Goal: Information Seeking & Learning: Learn about a topic

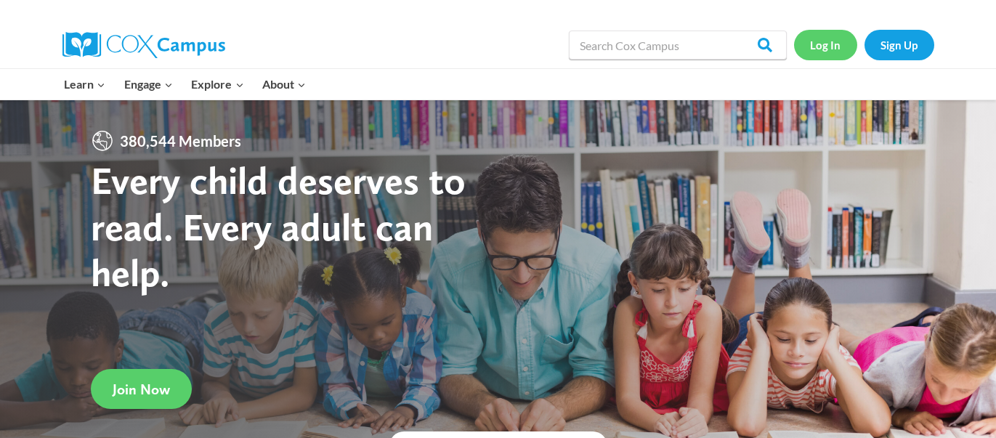
click at [820, 52] on link "Log In" at bounding box center [825, 45] width 63 height 30
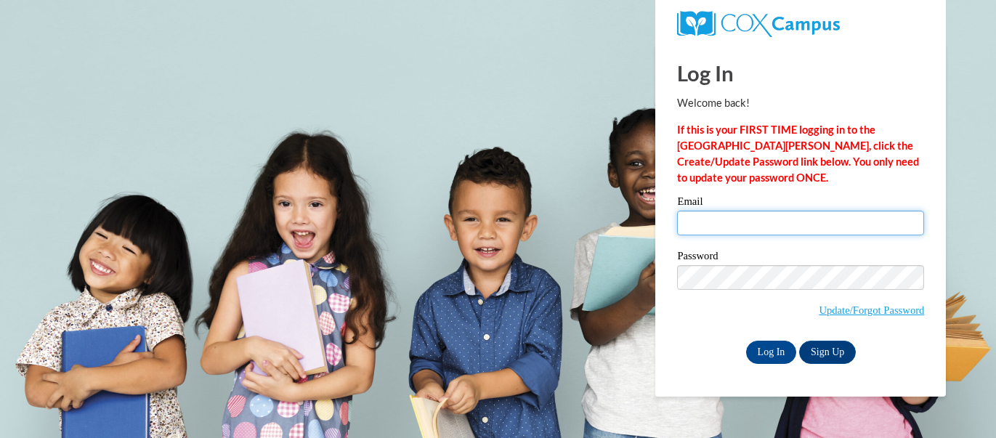
click at [802, 215] on input "Email" at bounding box center [800, 223] width 247 height 25
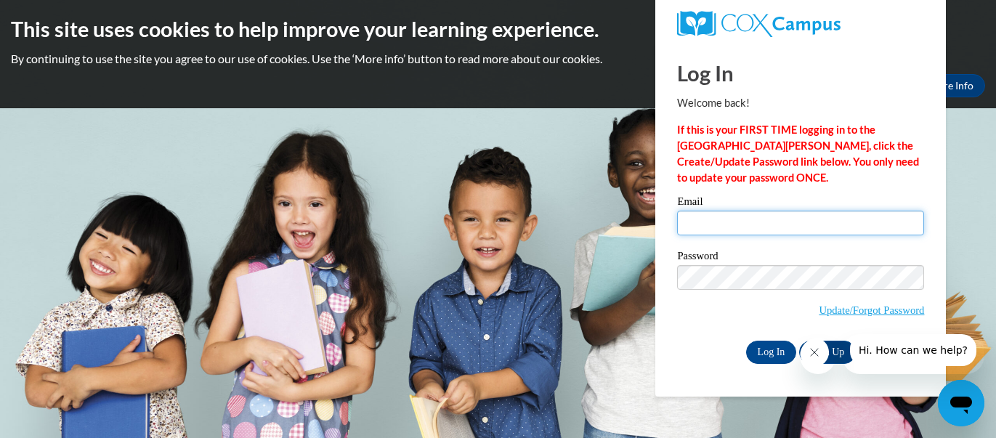
type input "[PERSON_NAME][EMAIL_ADDRESS][PERSON_NAME][PERSON_NAME][DOMAIN_NAME]"
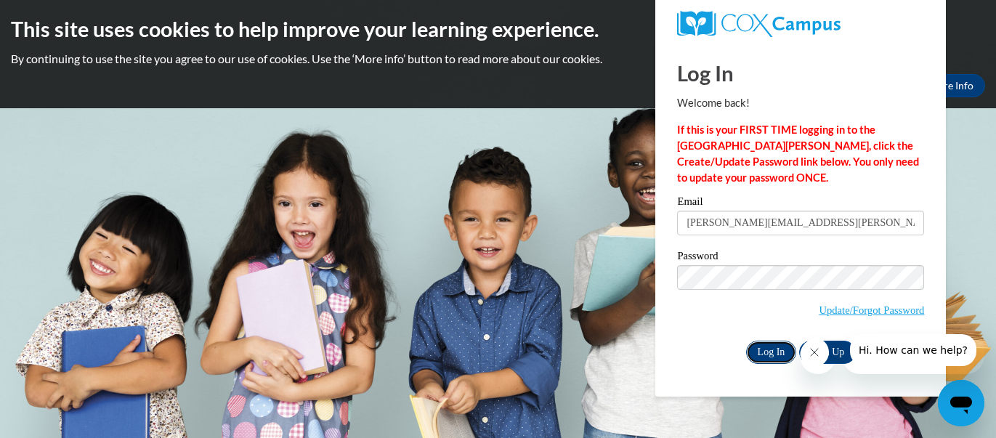
click at [774, 358] on input "Log In" at bounding box center [771, 352] width 51 height 23
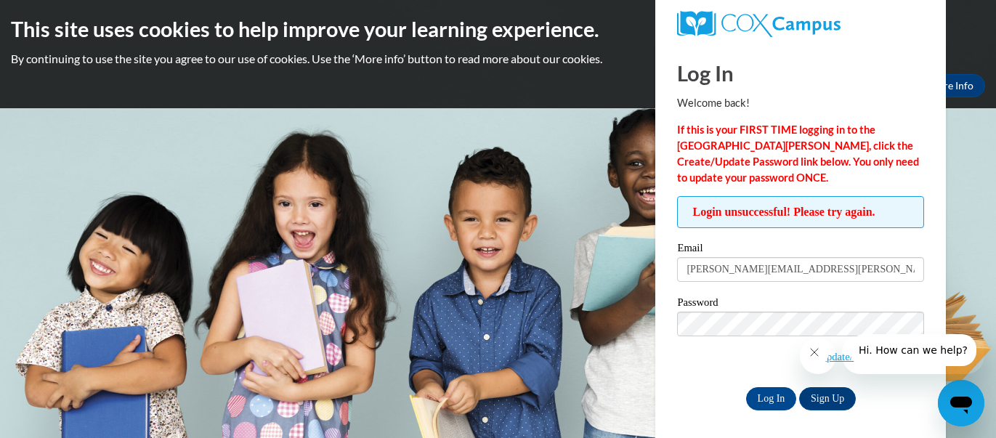
click at [814, 358] on icon "Close message from company" at bounding box center [814, 353] width 12 height 12
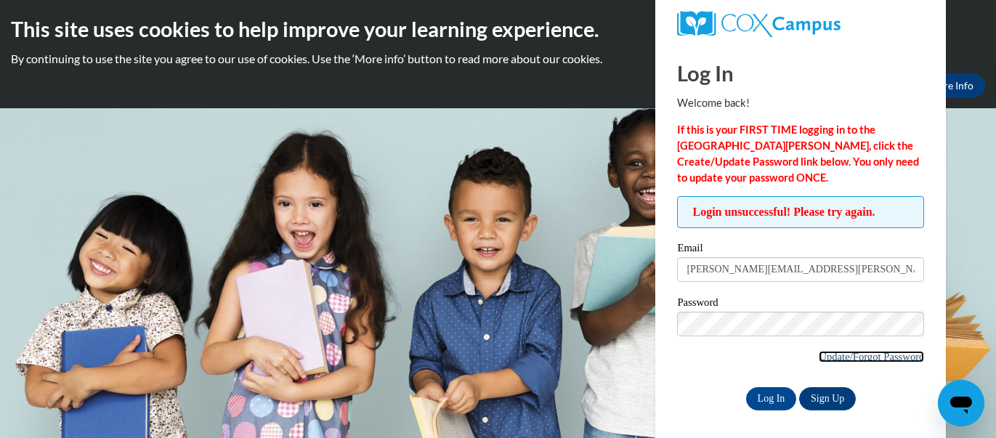
click at [826, 355] on link "Update/Forgot Password" at bounding box center [871, 357] width 105 height 12
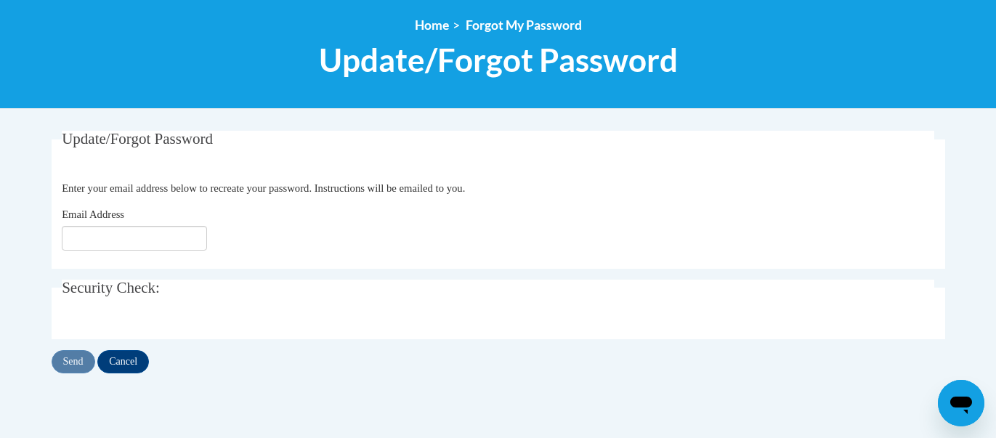
scroll to position [161, 0]
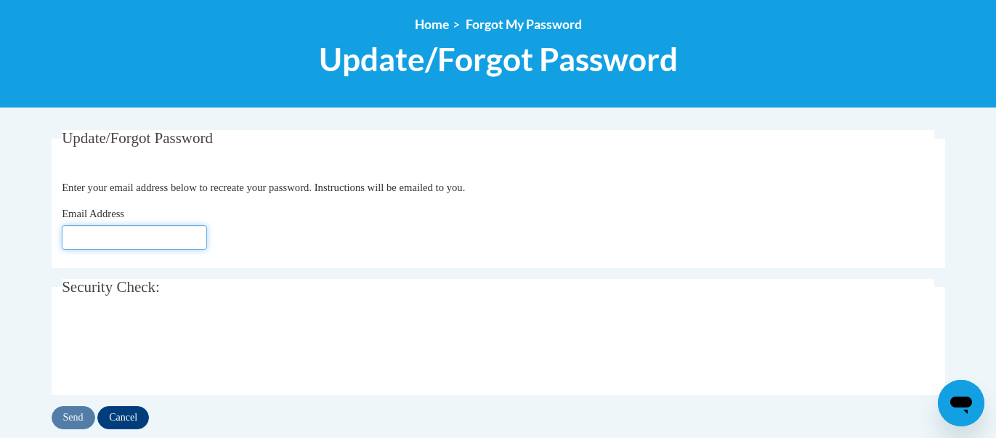
click at [105, 239] on input "Email Address" at bounding box center [134, 237] width 145 height 25
type input "patricia.peeples@murray.k12.ga.us"
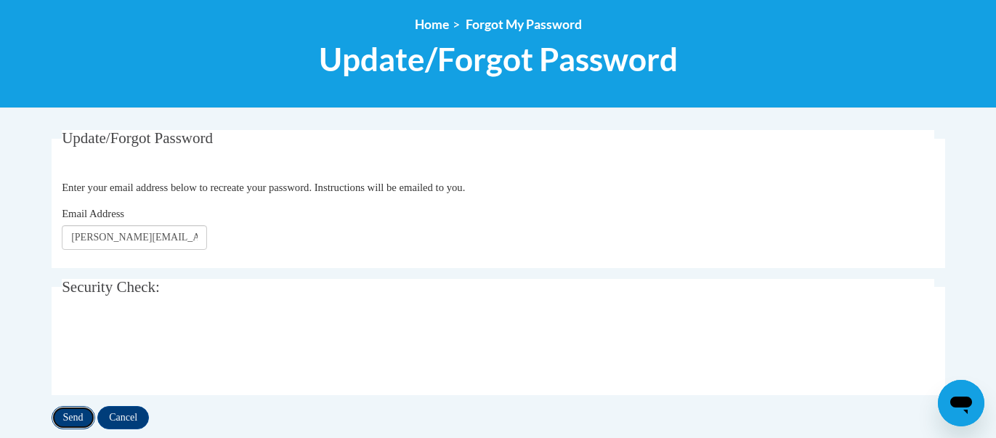
click at [70, 412] on input "Send" at bounding box center [74, 417] width 44 height 23
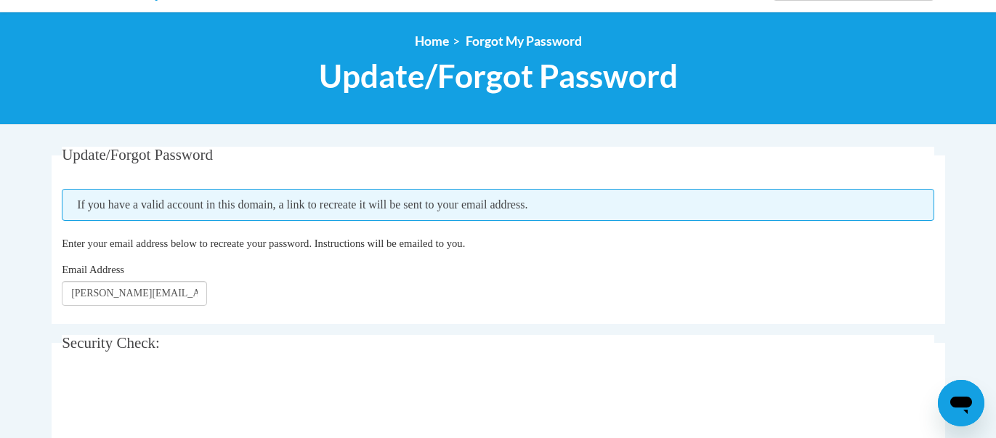
scroll to position [143, 0]
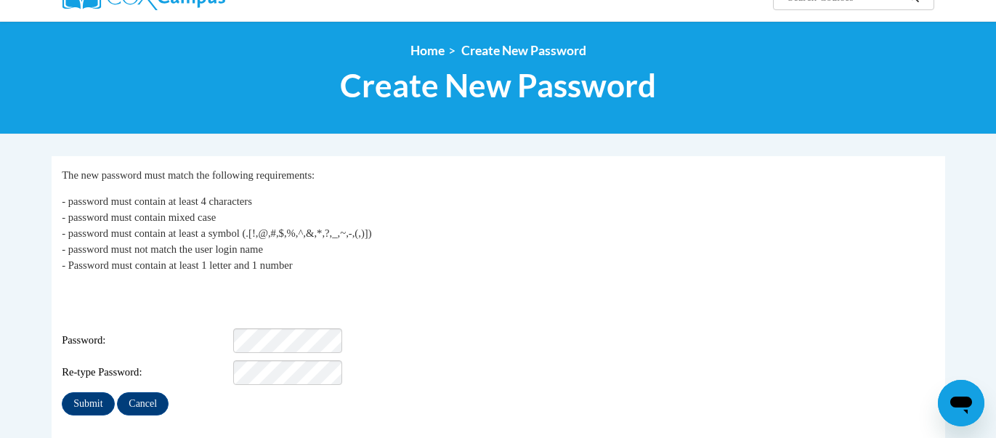
scroll to position [137, 0]
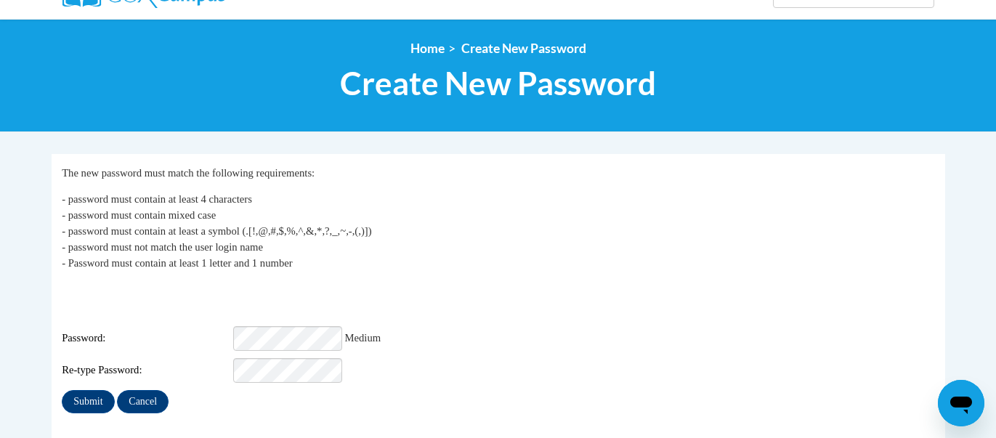
click at [475, 413] on fieldset "My Password The new password must match the following requirements: - password …" at bounding box center [499, 319] width 894 height 331
click at [92, 390] on input "Submit" at bounding box center [88, 401] width 52 height 23
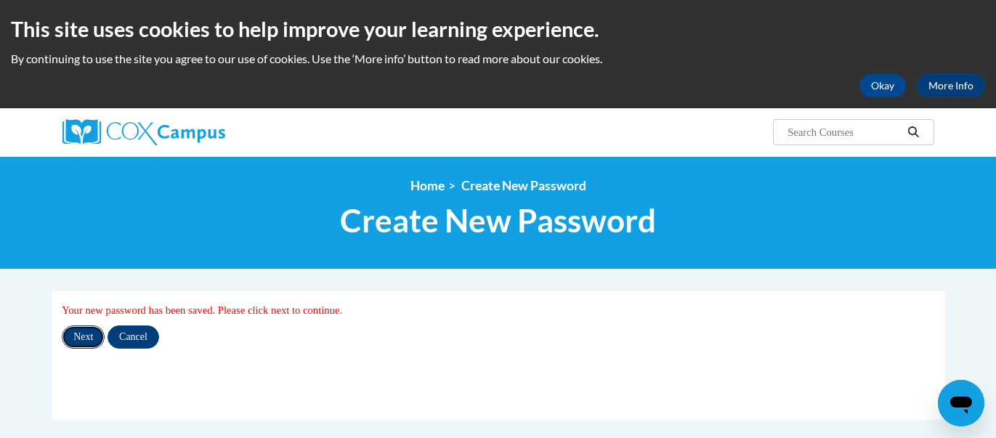
click at [76, 331] on input "Next" at bounding box center [83, 337] width 43 height 23
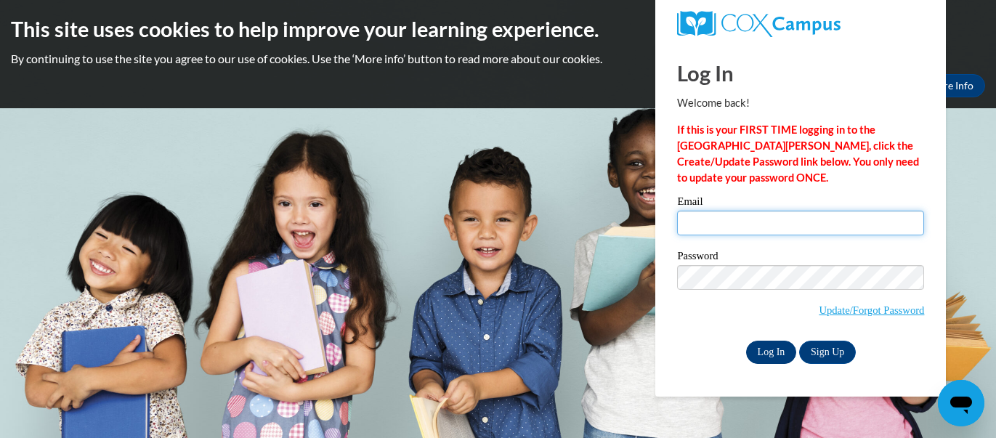
type input "[PERSON_NAME][EMAIL_ADDRESS][PERSON_NAME][PERSON_NAME][DOMAIN_NAME]"
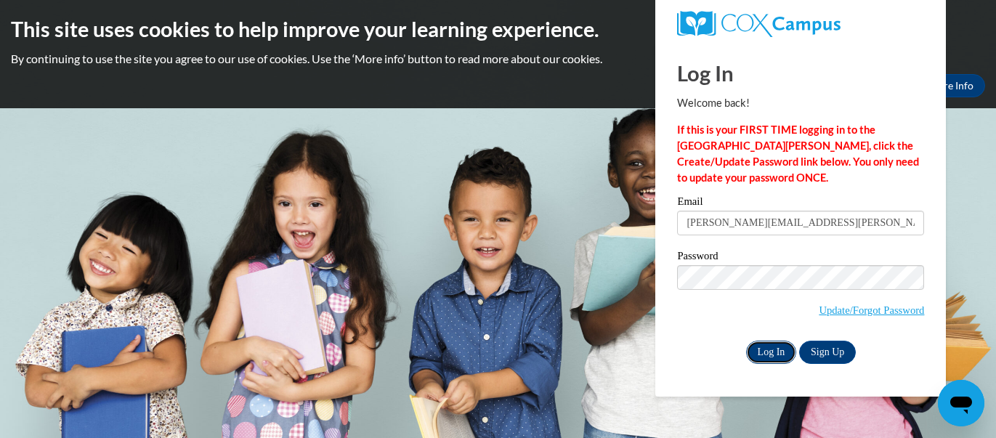
click at [780, 348] on input "Log In" at bounding box center [771, 352] width 51 height 23
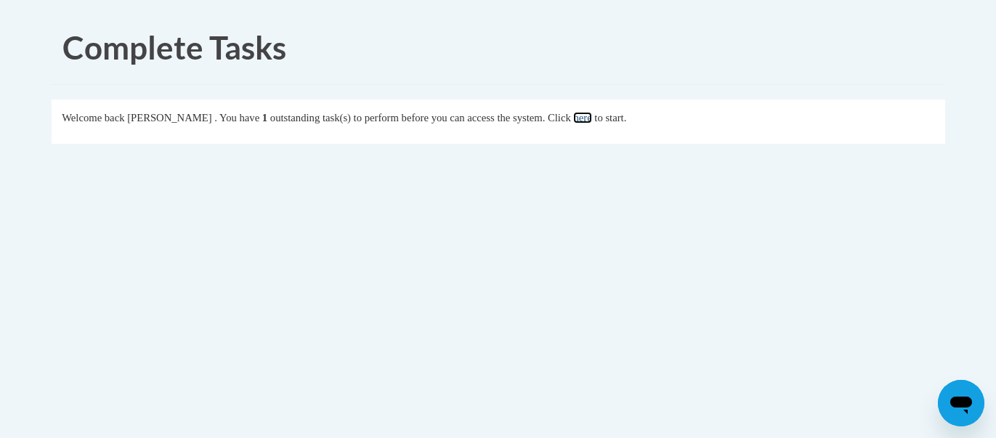
click at [592, 114] on link "here" at bounding box center [582, 118] width 18 height 12
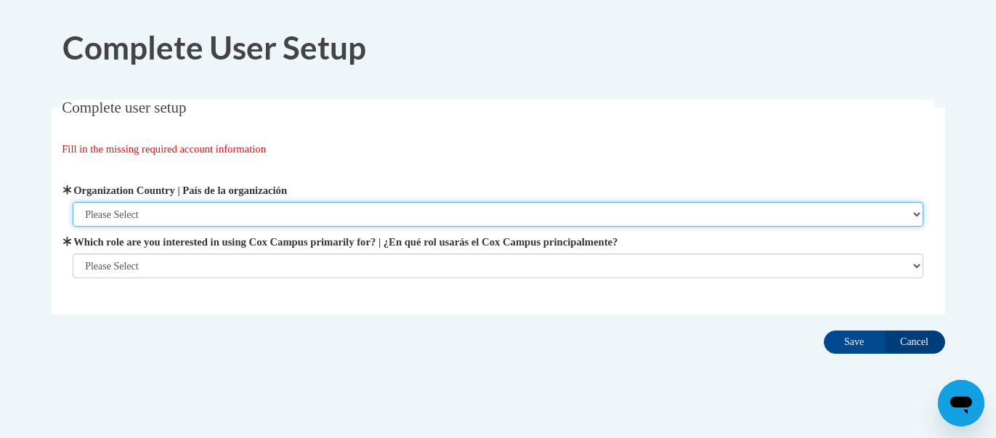
click at [198, 213] on select "Please Select United States | Estados Unidos Outside of the United States | Fue…" at bounding box center [498, 214] width 851 height 25
select select "ad49bcad-a171-4b2e-b99c-48b446064914"
click at [73, 202] on select "Please Select United States | Estados Unidos Outside of the United States | Fue…" at bounding box center [498, 214] width 851 height 25
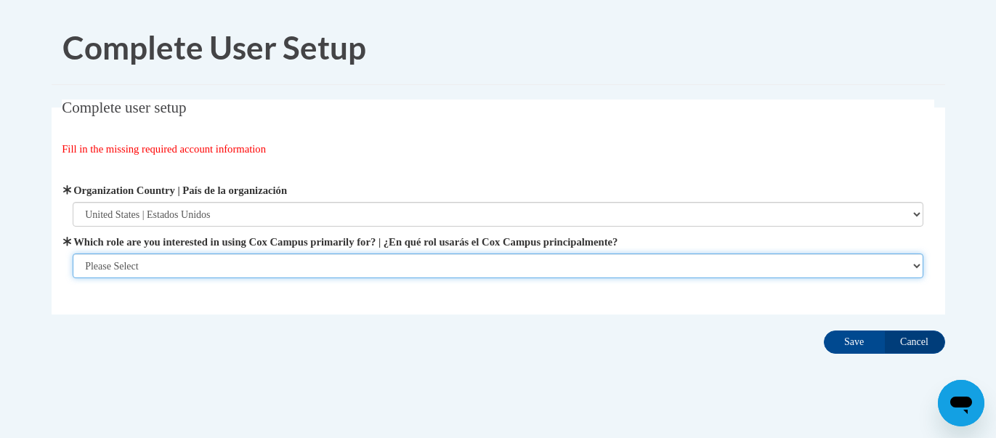
click at [178, 262] on select "Please Select College/University | Colegio/Universidad Community/Nonprofit Part…" at bounding box center [498, 266] width 851 height 25
select select "fbf2d438-af2f-41f8-98f1-81c410e29de3"
click at [73, 278] on select "Please Select College/University | Colegio/Universidad Community/Nonprofit Part…" at bounding box center [498, 266] width 851 height 25
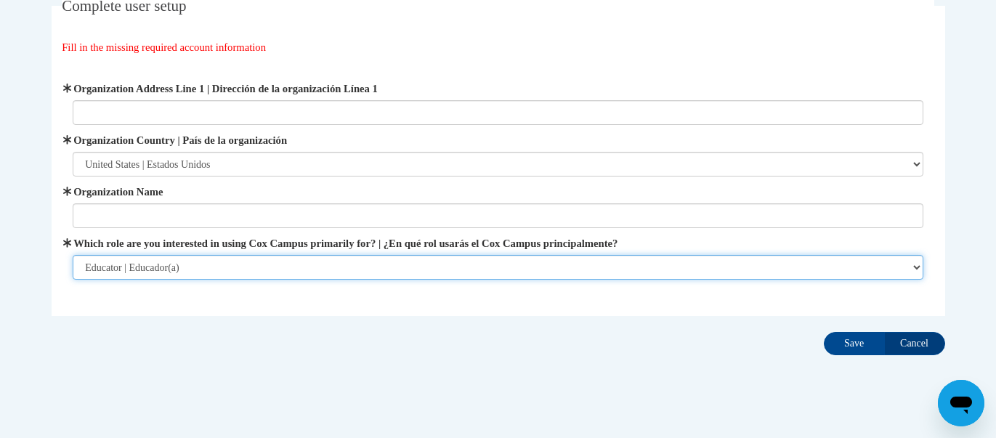
scroll to position [121, 0]
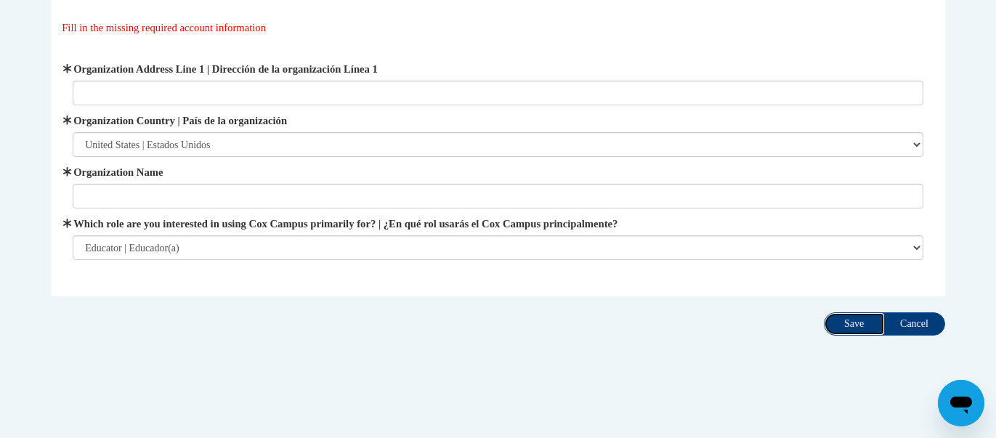
click at [852, 325] on input "Save" at bounding box center [854, 323] width 61 height 23
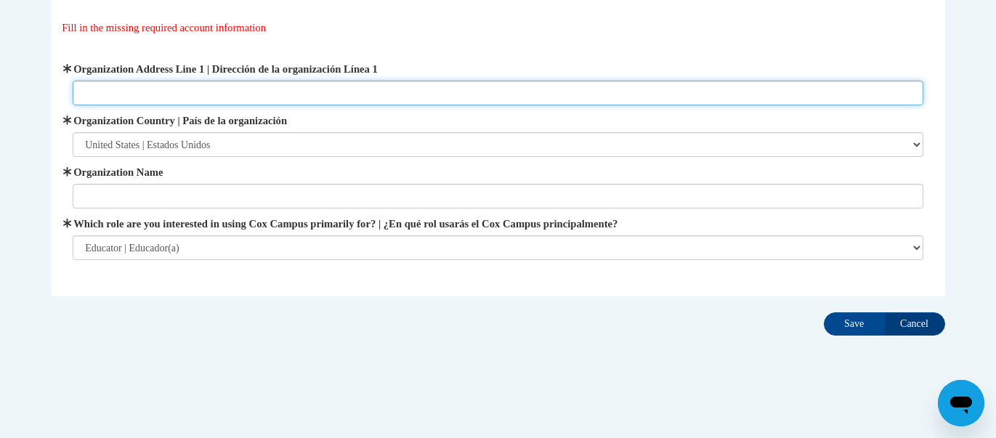
click at [260, 83] on input "Organization Address Line 1 | Dirección de la organización Línea 1" at bounding box center [498, 93] width 851 height 25
click at [315, 85] on input "Organization Address Line 1 | Dirección de la organización Línea 1" at bounding box center [498, 93] width 851 height 25
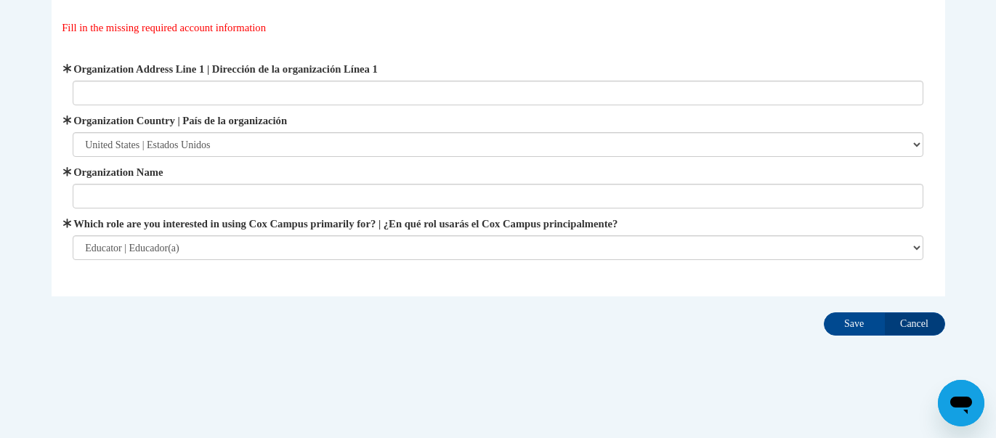
click at [189, 310] on div "Complete user setup Fill in the missing required account information User Profi…" at bounding box center [499, 159] width 916 height 363
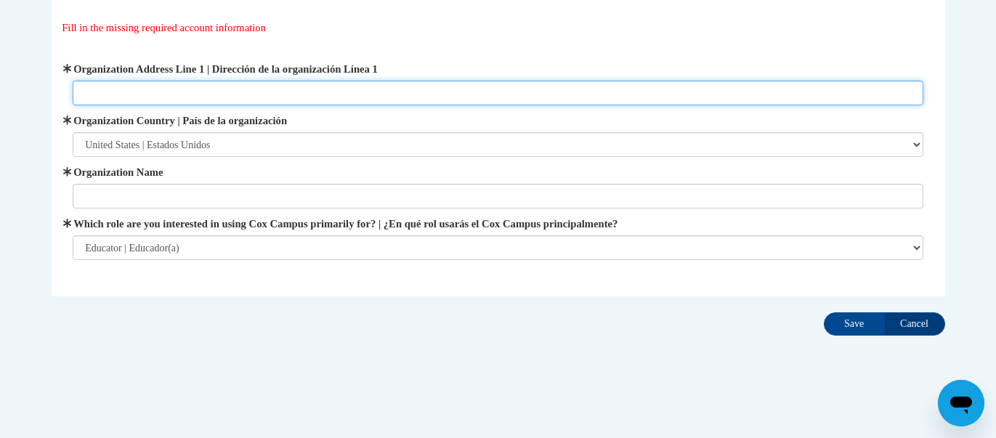
click at [113, 92] on input "Organization Address Line 1 | Dirección de la organización Línea 1" at bounding box center [498, 93] width 851 height 25
type input "500 Green Rd, Chatsworth, GA 30705"
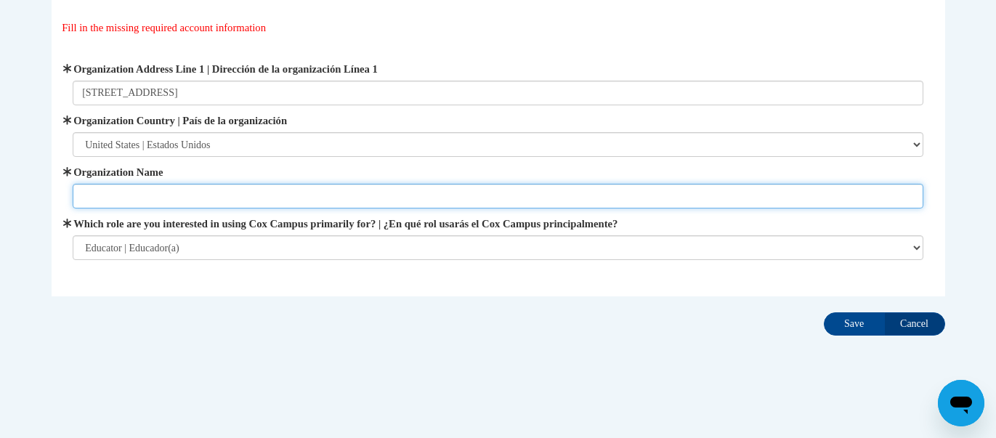
click at [118, 198] on input "Organization Name" at bounding box center [498, 196] width 851 height 25
type input "Chatsworth Elementary"
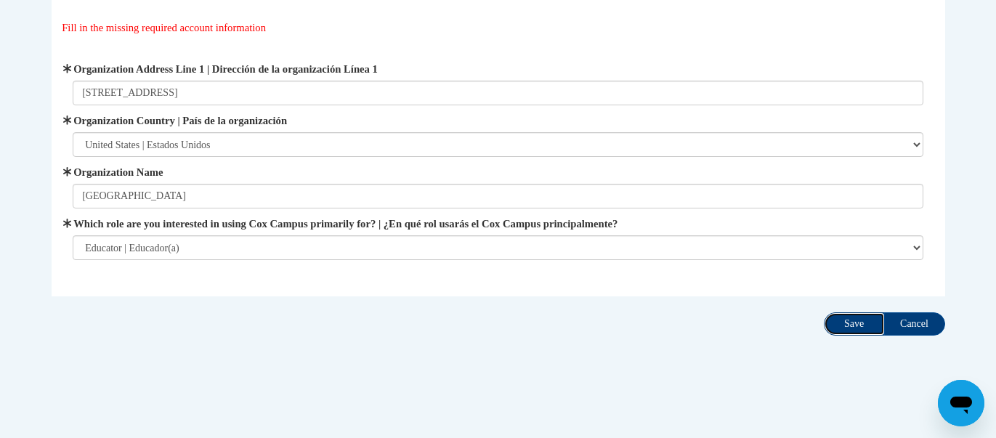
click at [863, 320] on input "Save" at bounding box center [854, 323] width 61 height 23
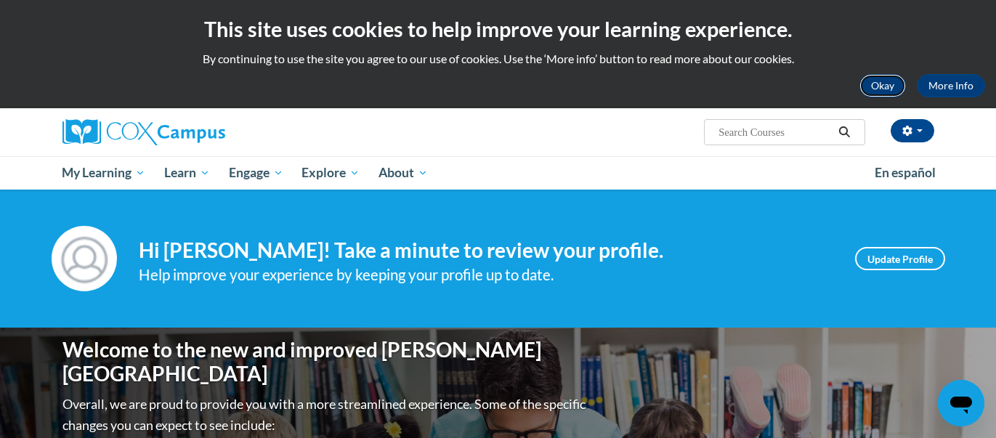
click at [881, 84] on button "Okay" at bounding box center [883, 85] width 47 height 23
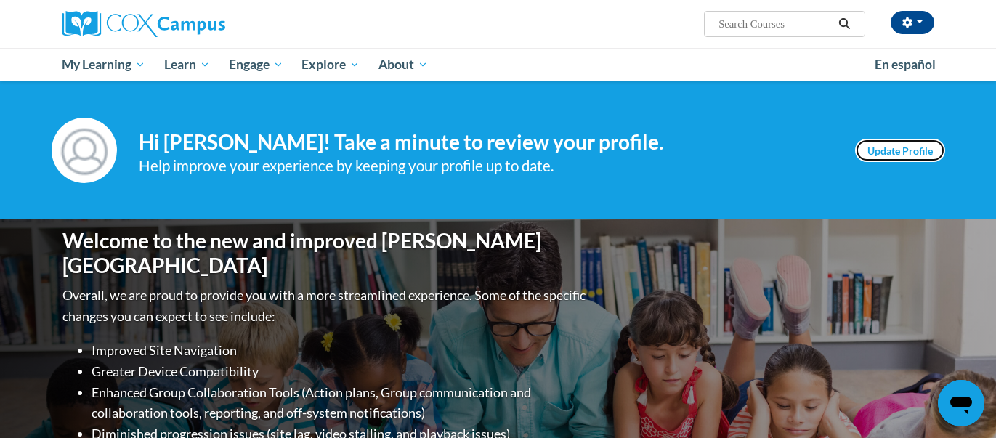
click at [896, 157] on link "Update Profile" at bounding box center [900, 150] width 90 height 23
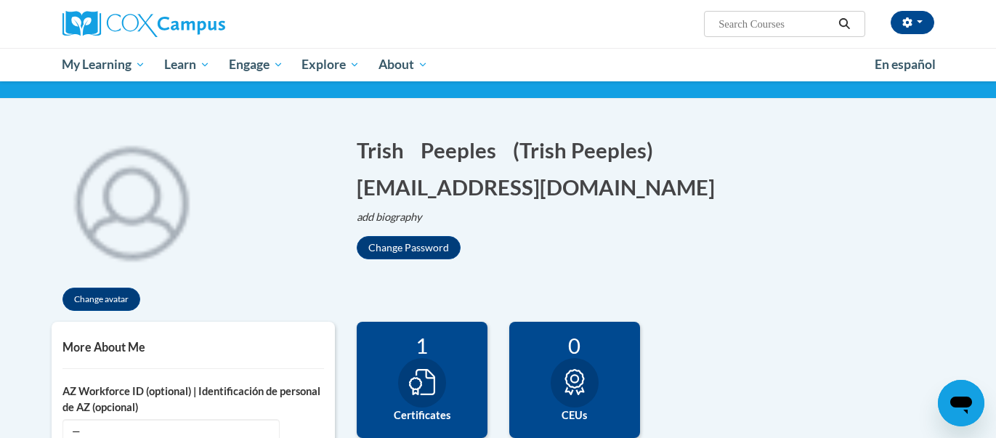
scroll to position [99, 0]
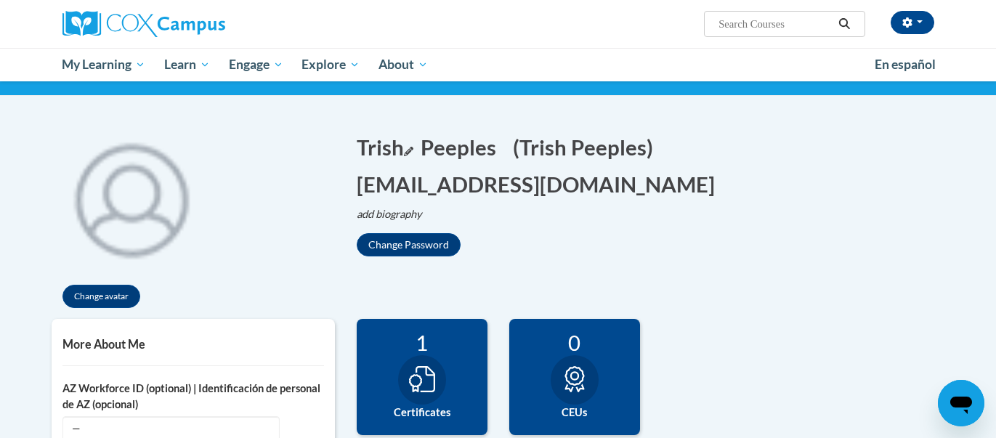
click at [403, 150] on button "Trish Edit" at bounding box center [385, 147] width 57 height 30
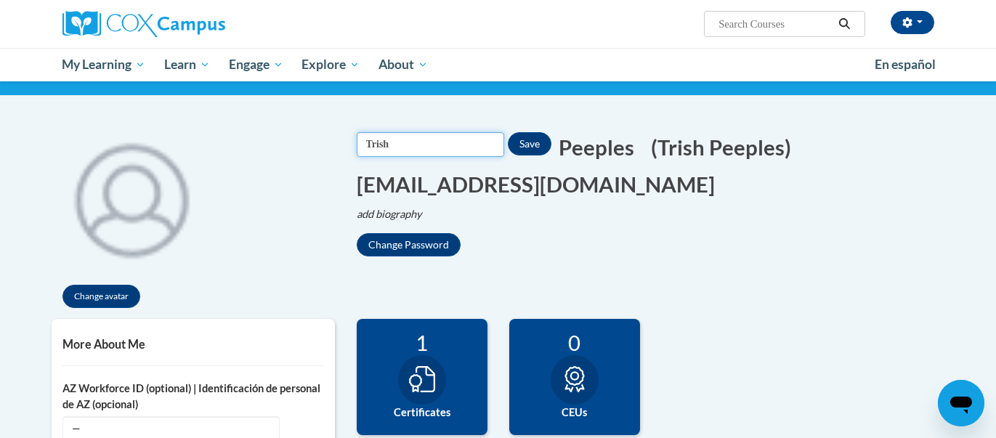
click at [504, 145] on input "Trish" at bounding box center [431, 144] width 148 height 25
click at [729, 195] on h1 "Trish Edit Screen Name Trish Save Peeples Edit Screen Name Peeples Save (Trish …" at bounding box center [651, 165] width 589 height 67
click at [537, 145] on button "Save" at bounding box center [530, 143] width 44 height 23
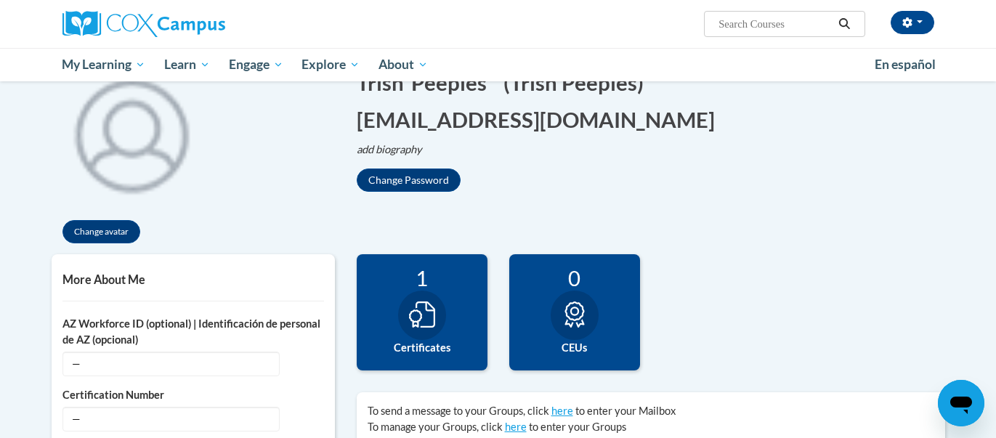
scroll to position [167, 0]
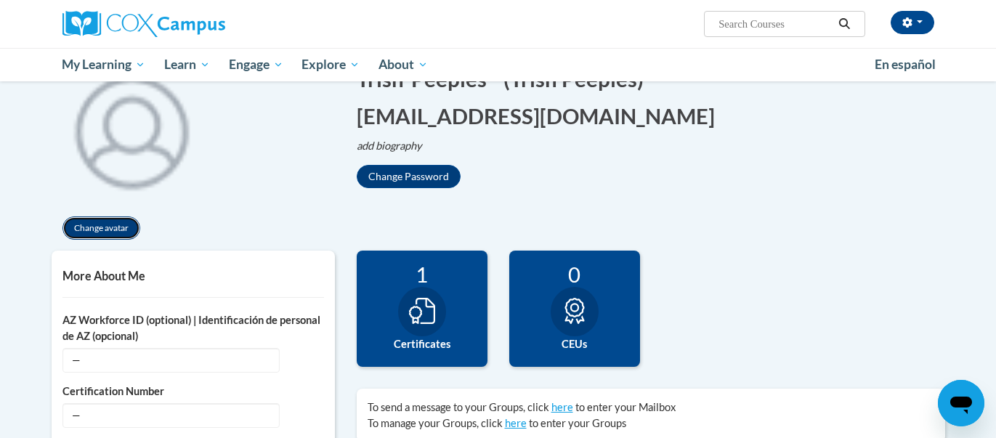
click at [124, 231] on button "Change avatar" at bounding box center [101, 228] width 78 height 23
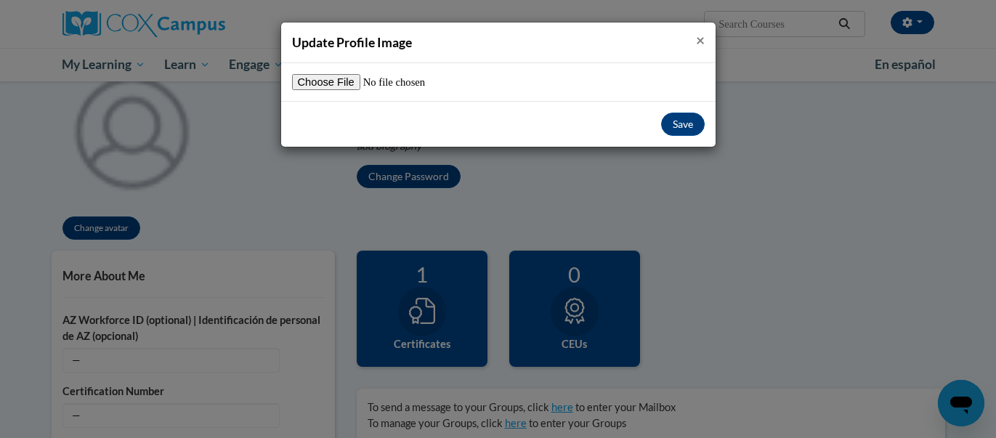
click at [700, 36] on span "×" at bounding box center [700, 40] width 9 height 18
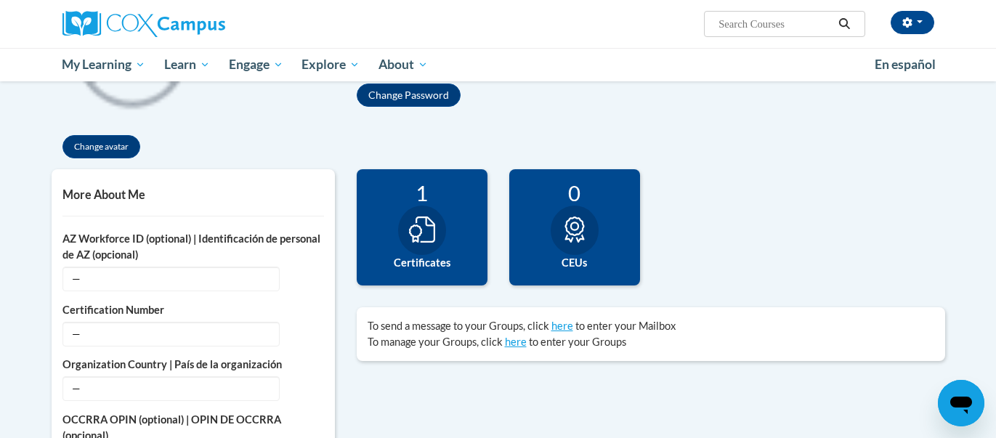
scroll to position [254, 0]
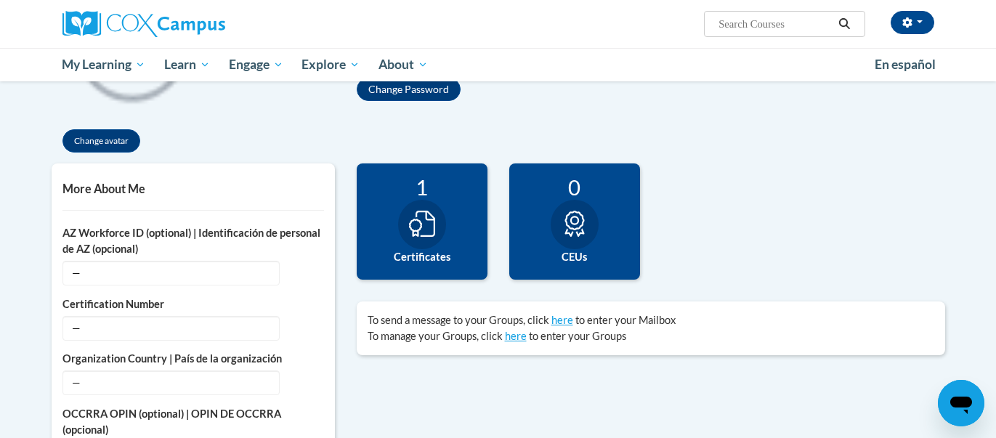
click at [417, 228] on icon at bounding box center [422, 224] width 26 height 26
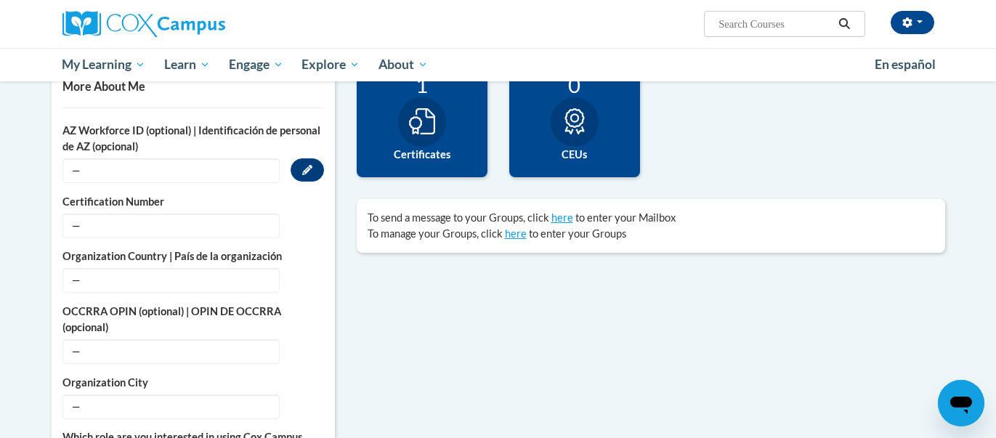
scroll to position [358, 0]
click at [204, 230] on span "—" at bounding box center [170, 225] width 217 height 25
click at [297, 219] on button "Edit" at bounding box center [307, 224] width 33 height 23
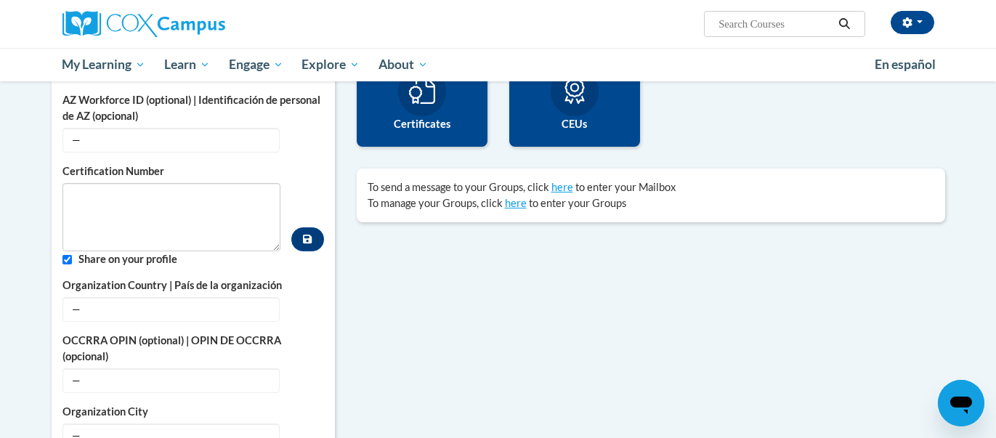
scroll to position [388, 0]
click at [247, 297] on span "—" at bounding box center [170, 309] width 217 height 25
click at [238, 305] on span "—" at bounding box center [170, 309] width 217 height 25
click at [299, 305] on button "Edit" at bounding box center [307, 308] width 33 height 23
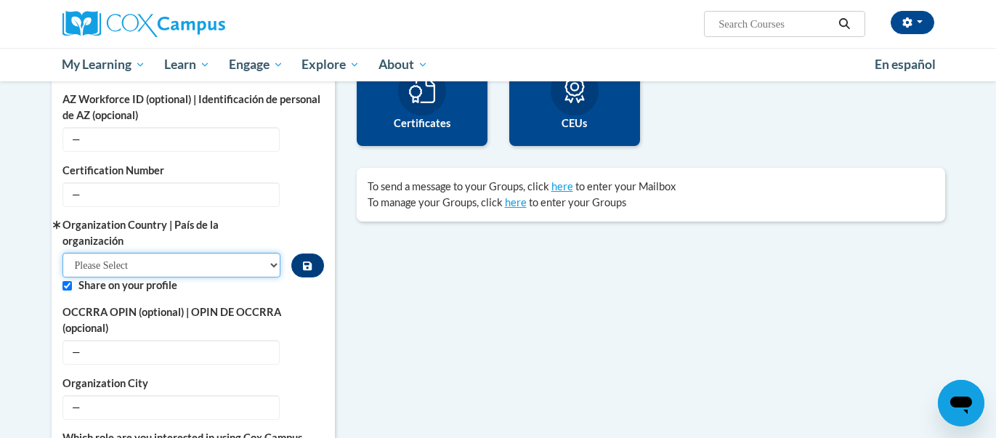
click at [187, 262] on select "Please Select United States | Estados Unidos Outside of the United States | Fue…" at bounding box center [171, 265] width 219 height 25
select select "ad49bcad-a171-4b2e-b99c-48b446064914"
click at [62, 253] on select "Please Select United States | Estados Unidos Outside of the United States | Fue…" at bounding box center [171, 265] width 219 height 25
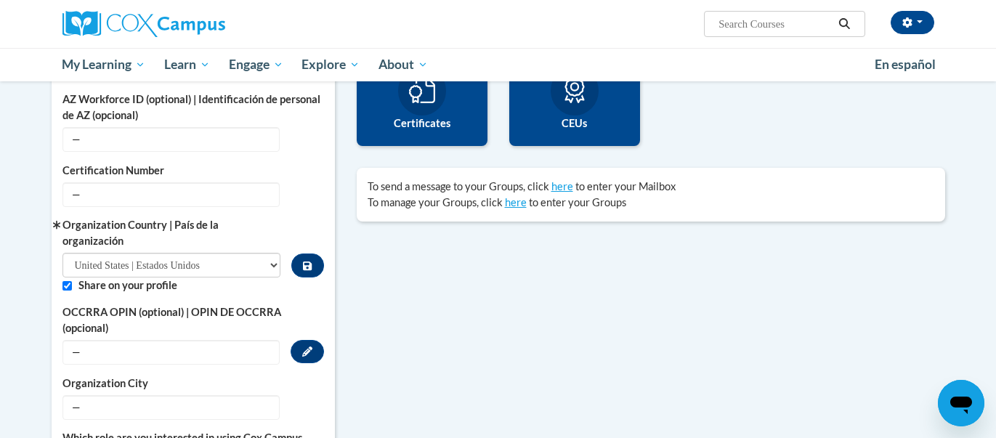
click at [286, 306] on label "OCCRRA OPIN (optional) | OPIN DE OCCRRA (opcional)" at bounding box center [193, 321] width 262 height 32
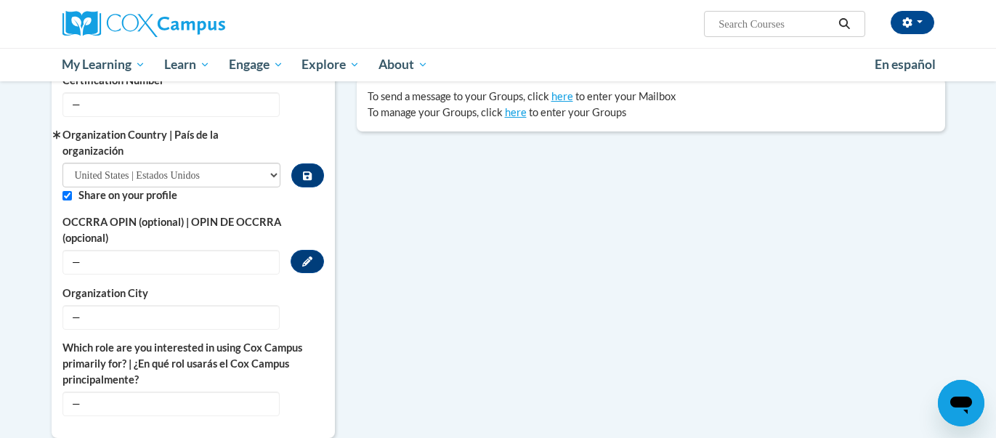
scroll to position [480, 0]
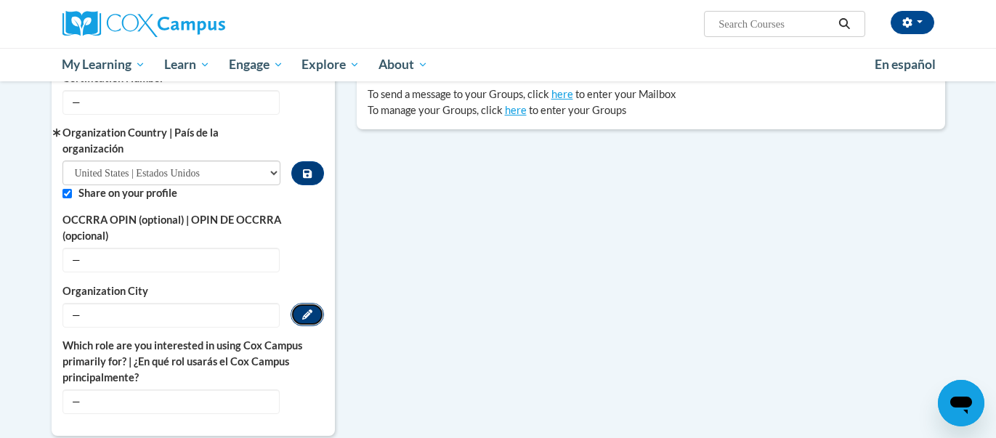
click at [304, 312] on icon "Custom profile fields" at bounding box center [307, 315] width 10 height 10
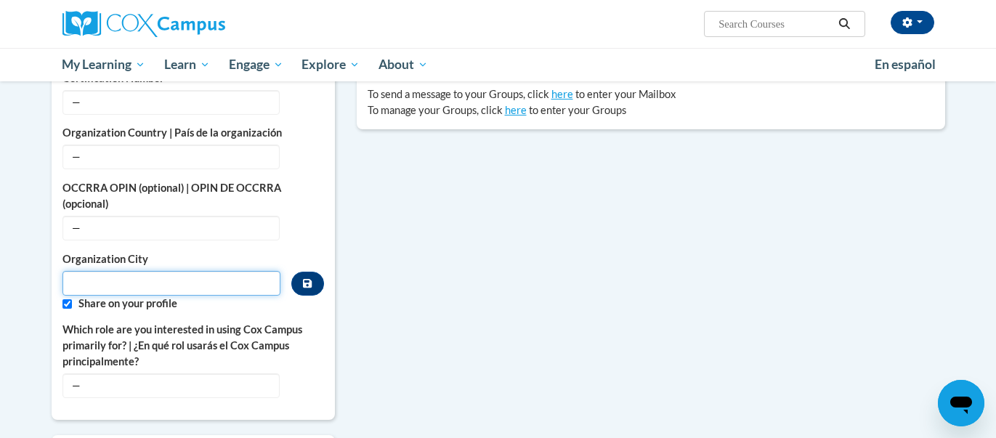
click at [217, 283] on input "Metadata input" at bounding box center [171, 283] width 219 height 25
type input "Chatsworth"
click at [63, 299] on input "Custom profile fields" at bounding box center [66, 303] width 9 height 9
checkbox input "false"
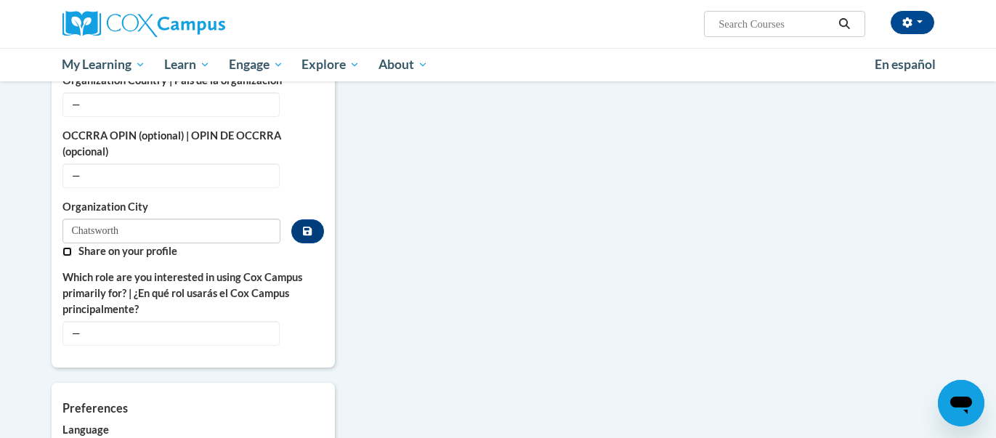
scroll to position [537, 0]
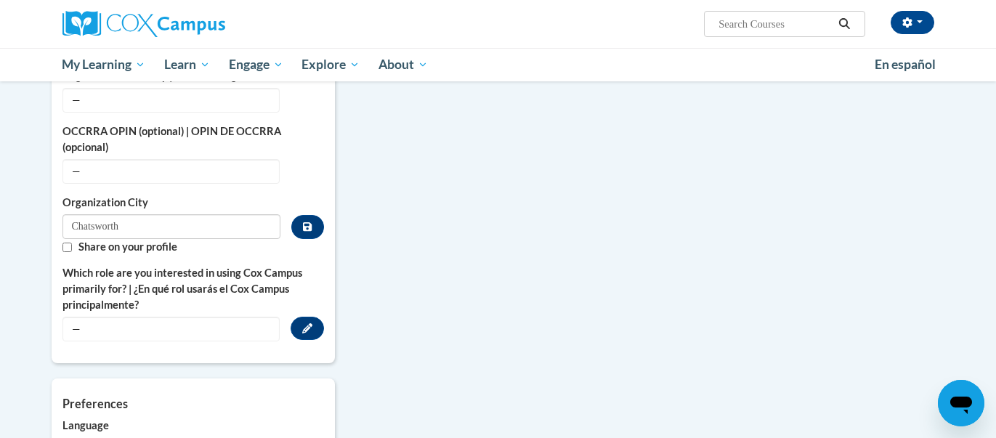
click at [214, 318] on span "—" at bounding box center [170, 329] width 217 height 25
click at [185, 324] on span "—" at bounding box center [170, 329] width 217 height 25
click at [311, 324] on icon "Custom profile fields" at bounding box center [307, 328] width 10 height 10
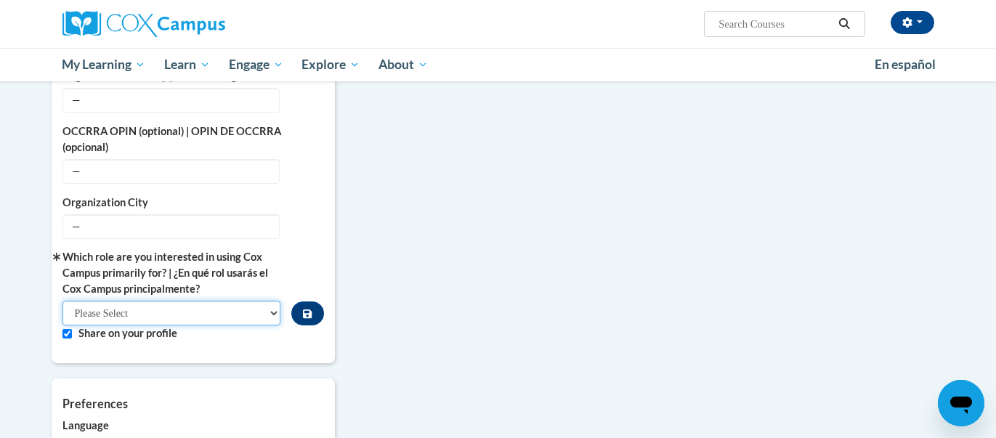
click at [187, 311] on select "Please Select College/University | Colegio/Universidad Community/Nonprofit Part…" at bounding box center [171, 313] width 219 height 25
select select "fbf2d438-af2f-41f8-98f1-81c410e29de3"
click at [62, 301] on select "Please Select College/University | Colegio/Universidad Community/Nonprofit Part…" at bounding box center [171, 313] width 219 height 25
click at [398, 342] on div "More About Me Click or press to edit any of the profile fields below. Select mu…" at bounding box center [499, 267] width 916 height 772
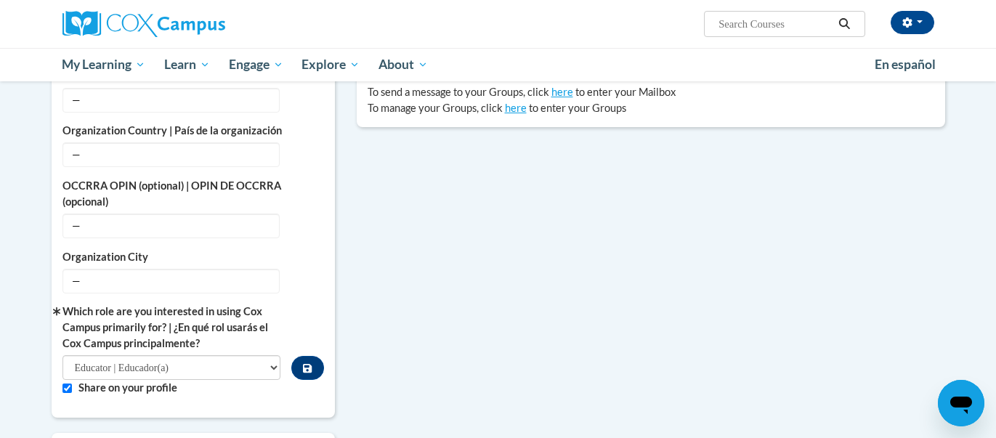
scroll to position [480, 0]
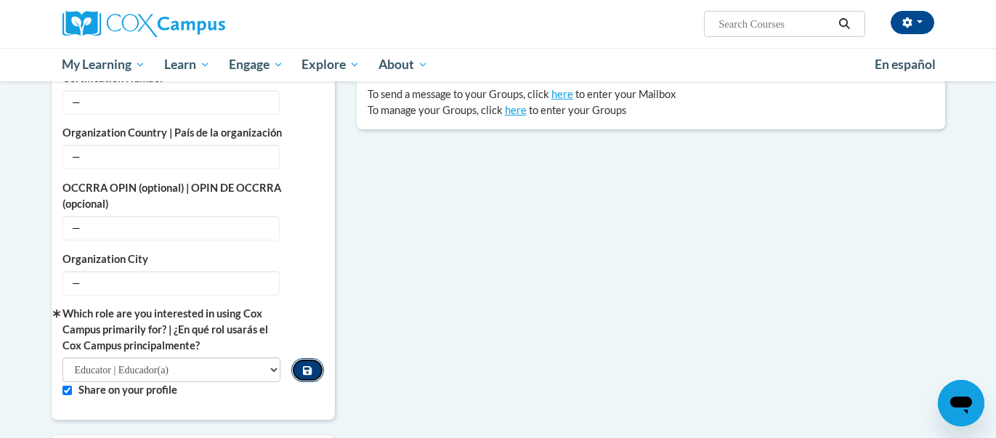
click at [310, 366] on icon "Custom profile fields" at bounding box center [307, 370] width 9 height 9
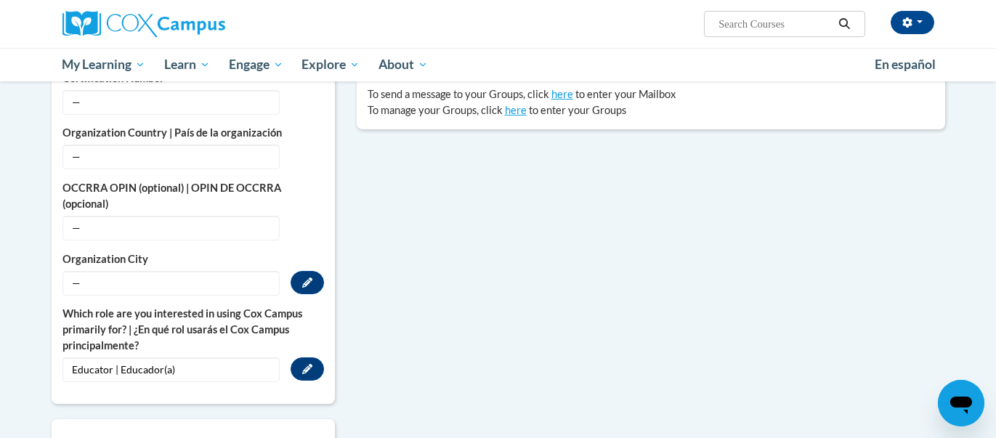
click at [166, 282] on span "—" at bounding box center [170, 283] width 217 height 25
click at [302, 281] on icon "Custom profile fields" at bounding box center [307, 283] width 10 height 10
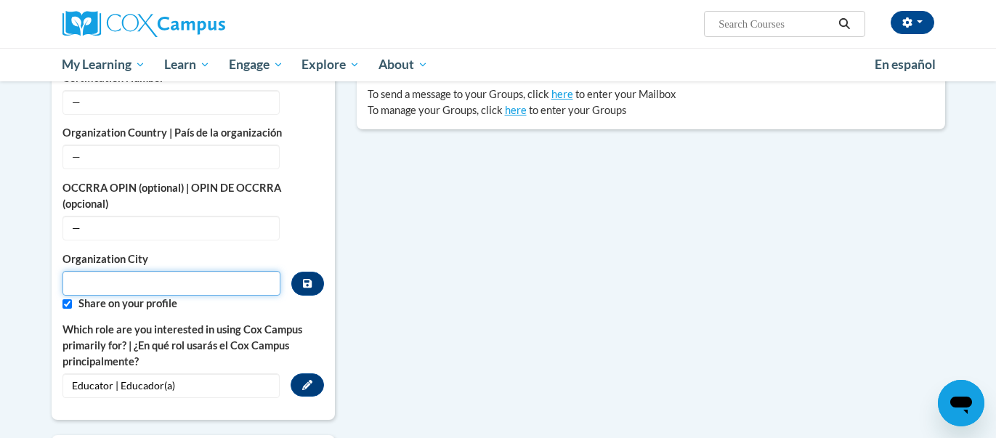
click at [208, 280] on input "Metadata input" at bounding box center [171, 283] width 219 height 25
type input "Chatsworth"
click at [66, 302] on input "Custom profile fields" at bounding box center [66, 303] width 9 height 9
checkbox input "false"
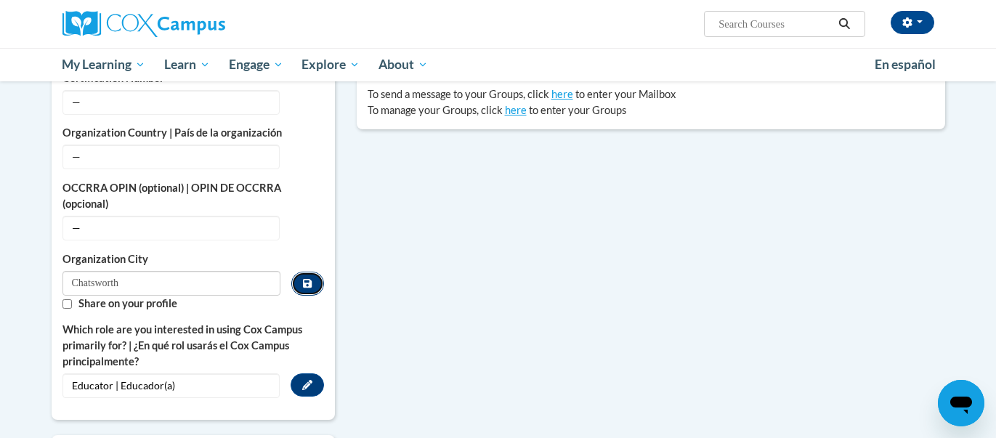
click at [312, 283] on button "Custom profile fields" at bounding box center [307, 284] width 32 height 24
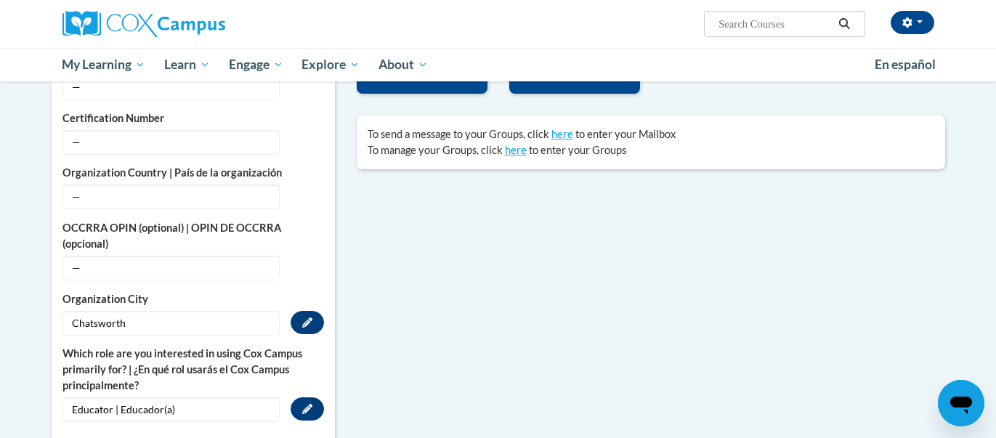
scroll to position [436, 0]
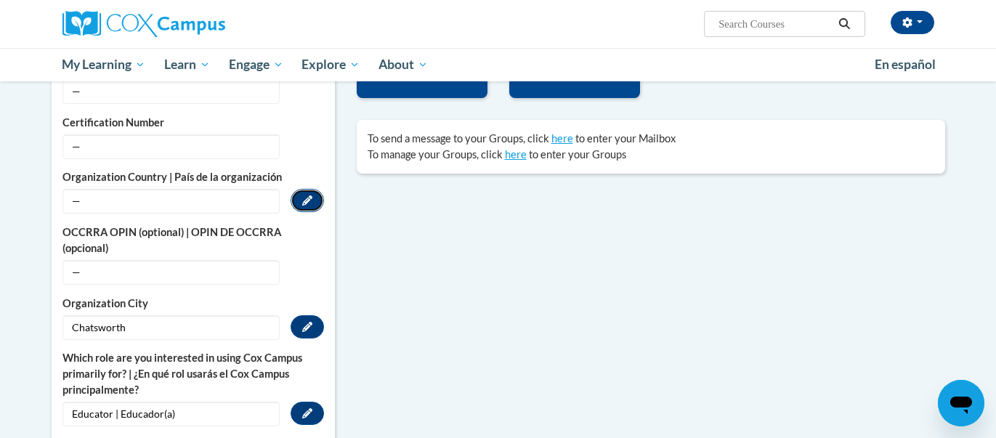
click at [302, 201] on icon "Custom profile fields" at bounding box center [307, 200] width 10 height 10
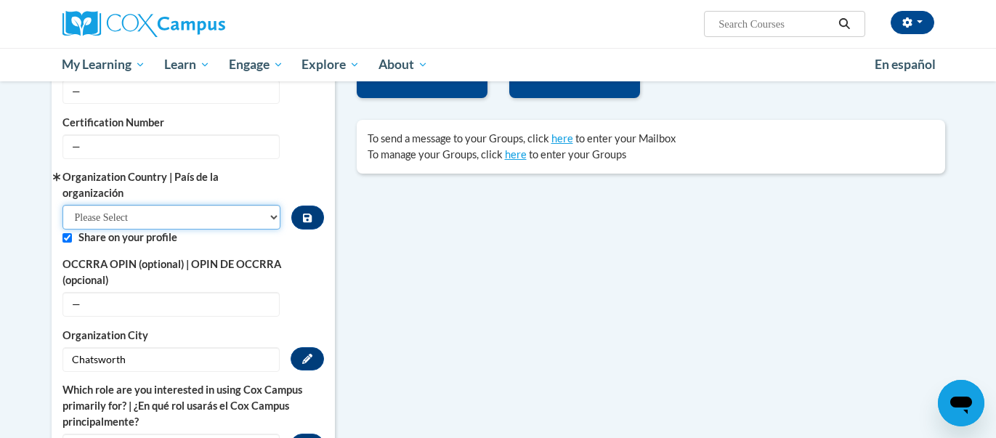
click at [189, 209] on select "Please Select United States | Estados Unidos Outside of the United States | Fue…" at bounding box center [171, 217] width 219 height 25
select select "ad49bcad-a171-4b2e-b99c-48b446064914"
click at [62, 205] on select "Please Select United States | Estados Unidos Outside of the United States | Fue…" at bounding box center [171, 217] width 219 height 25
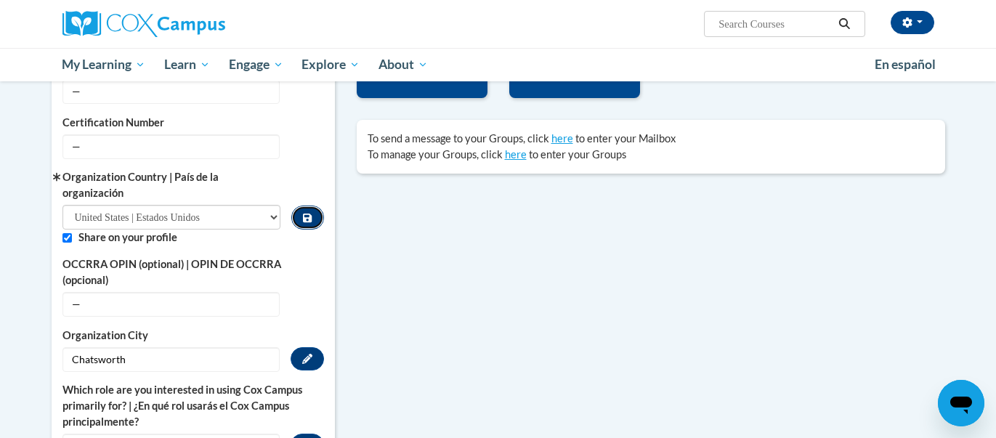
click at [309, 214] on icon "Custom profile fields" at bounding box center [307, 218] width 9 height 10
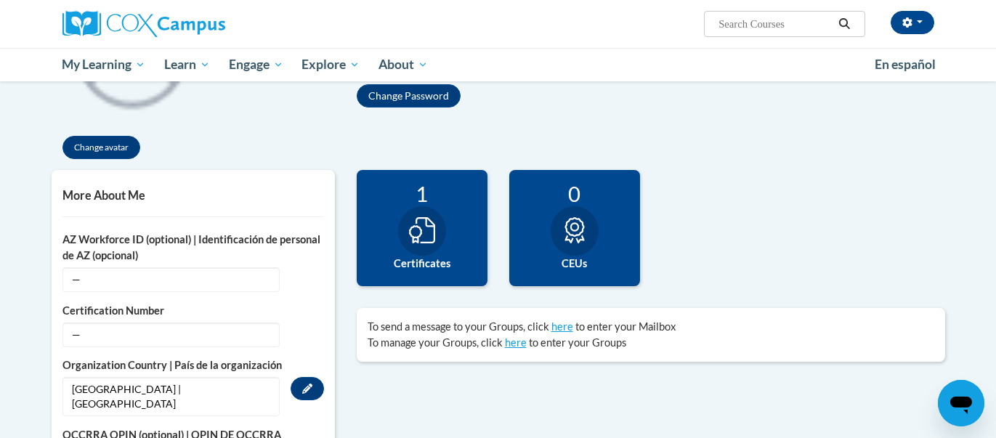
scroll to position [252, 0]
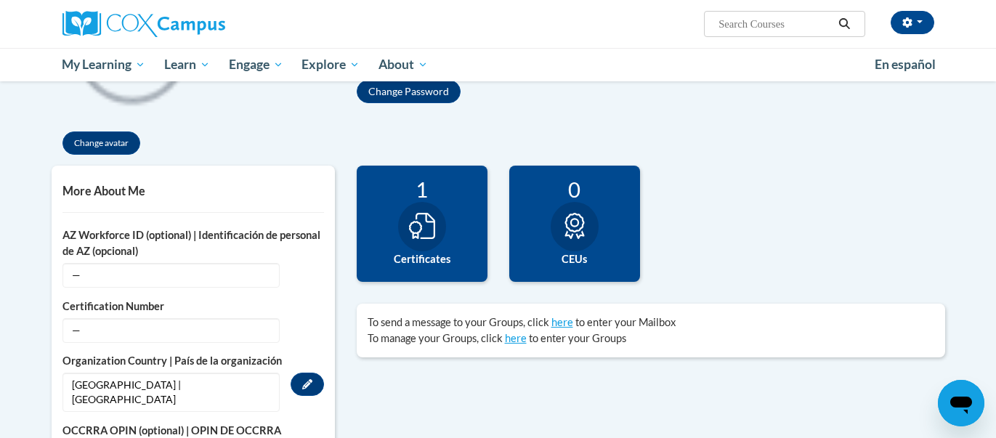
click at [422, 228] on icon at bounding box center [422, 226] width 26 height 26
click at [430, 263] on label "Certificates" at bounding box center [422, 259] width 109 height 16
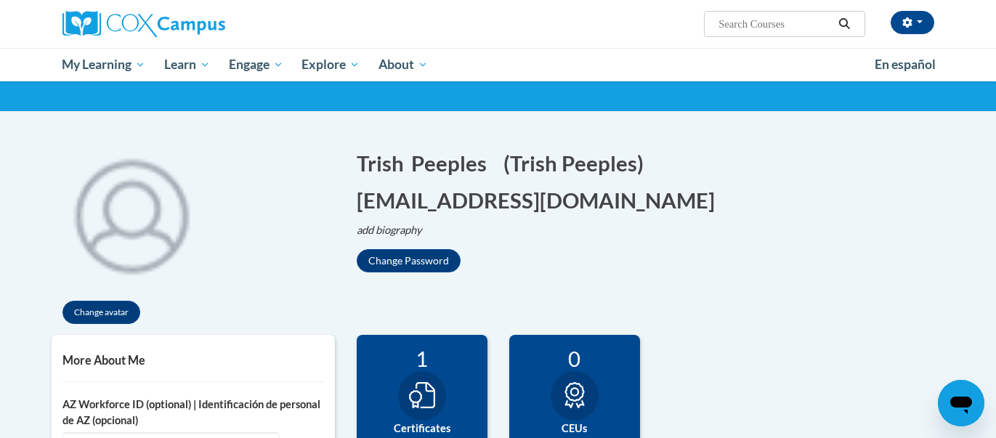
scroll to position [82, 0]
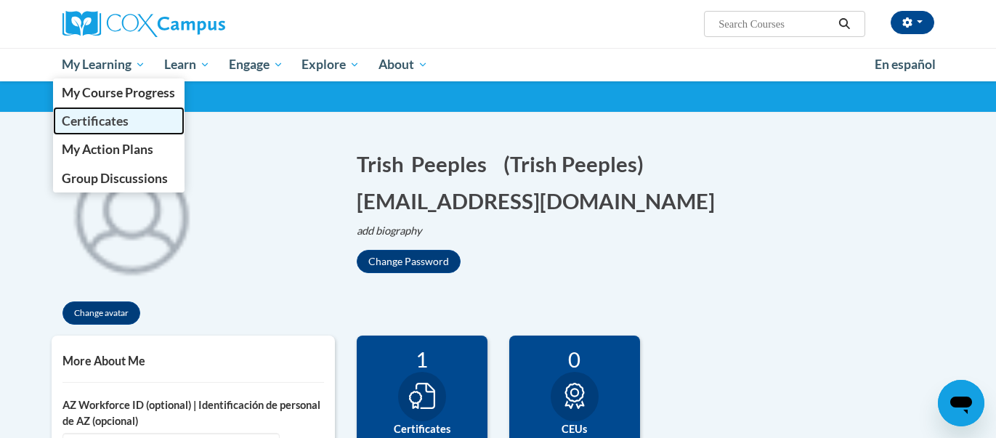
click at [116, 124] on span "Certificates" at bounding box center [95, 120] width 67 height 15
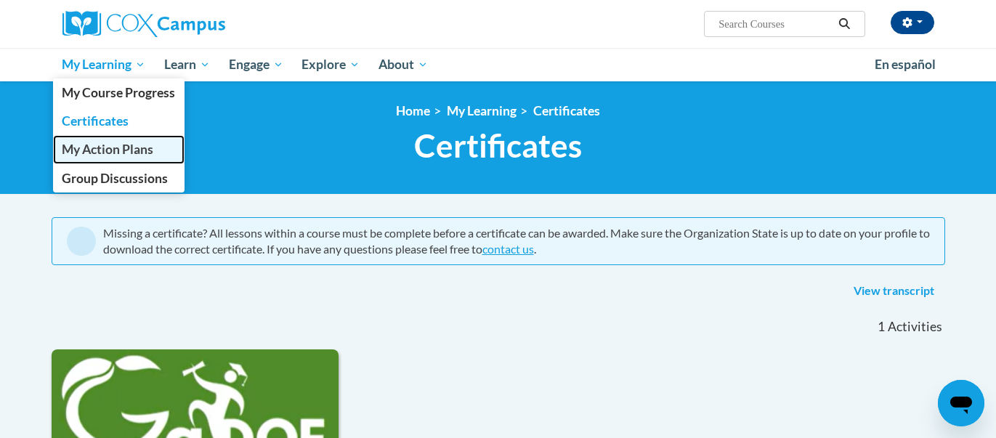
click at [132, 145] on span "My Action Plans" at bounding box center [108, 149] width 92 height 15
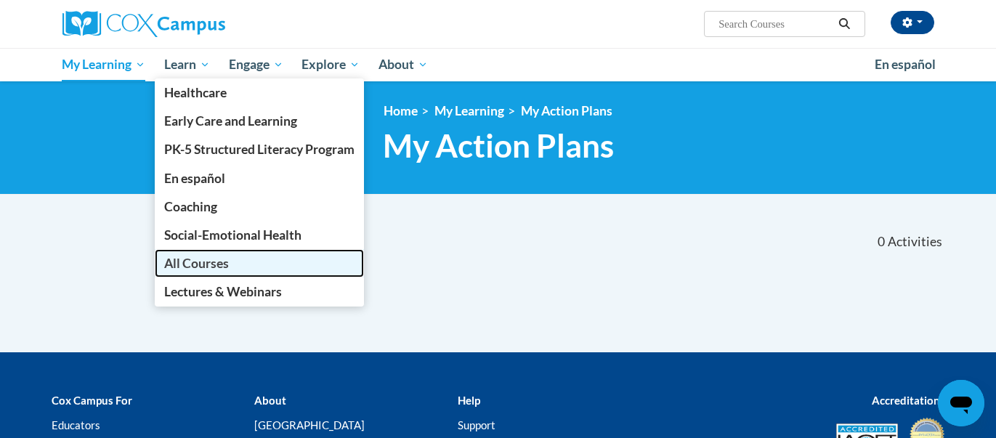
click at [245, 249] on link "All Courses" at bounding box center [259, 263] width 209 height 28
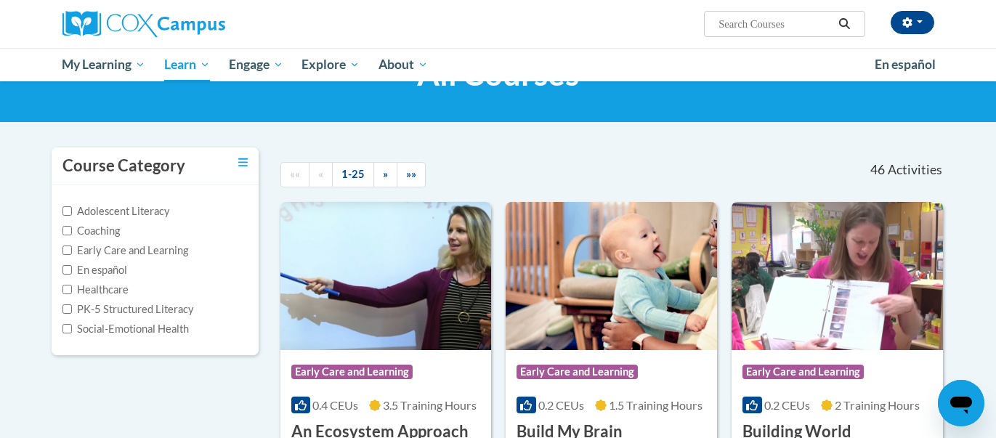
scroll to position [110, 0]
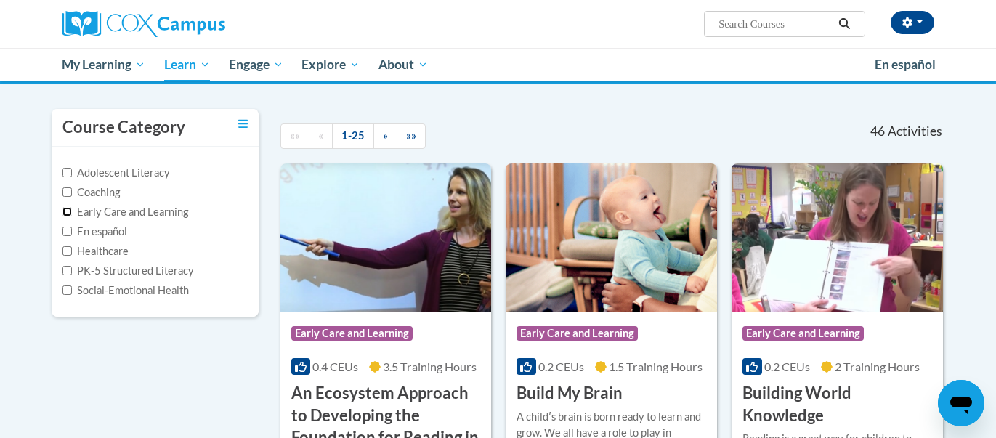
click at [65, 211] on input "Early Care and Learning" at bounding box center [66, 211] width 9 height 9
checkbox input "true"
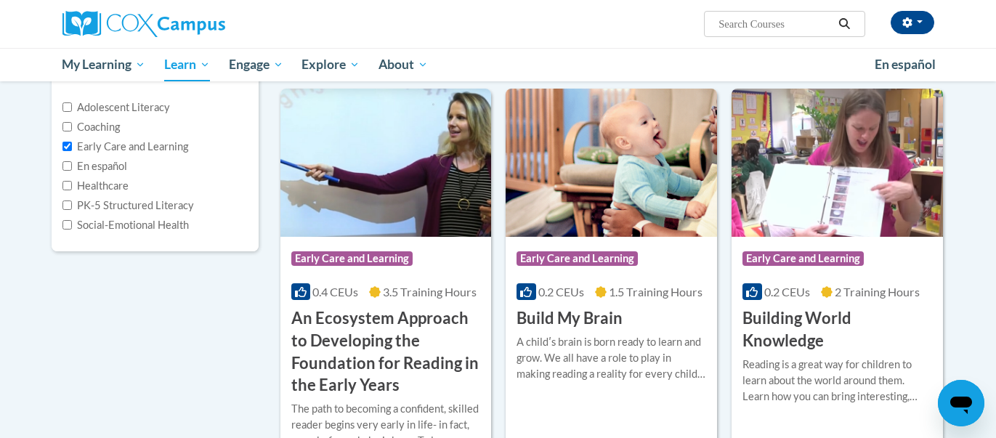
scroll to position [178, 0]
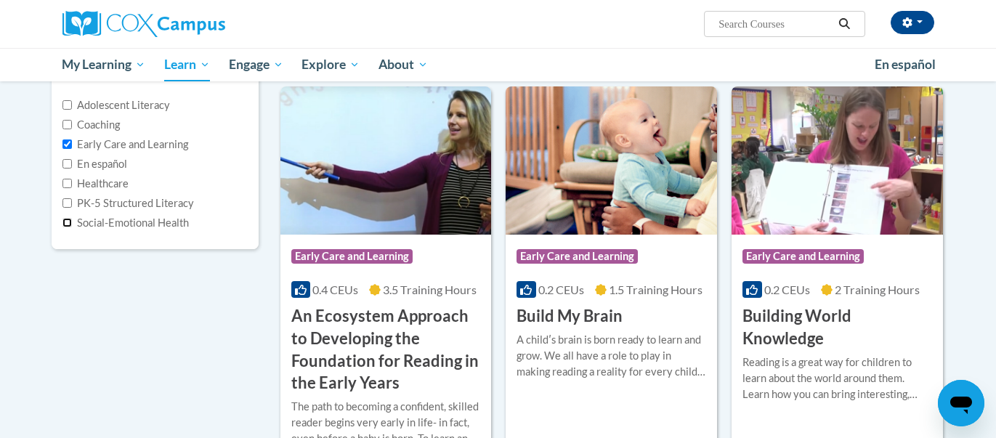
click at [67, 222] on input "Social-Emotional Health" at bounding box center [66, 222] width 9 height 9
checkbox input "true"
click at [66, 201] on input "PK-5 Structured Literacy" at bounding box center [66, 202] width 9 height 9
checkbox input "true"
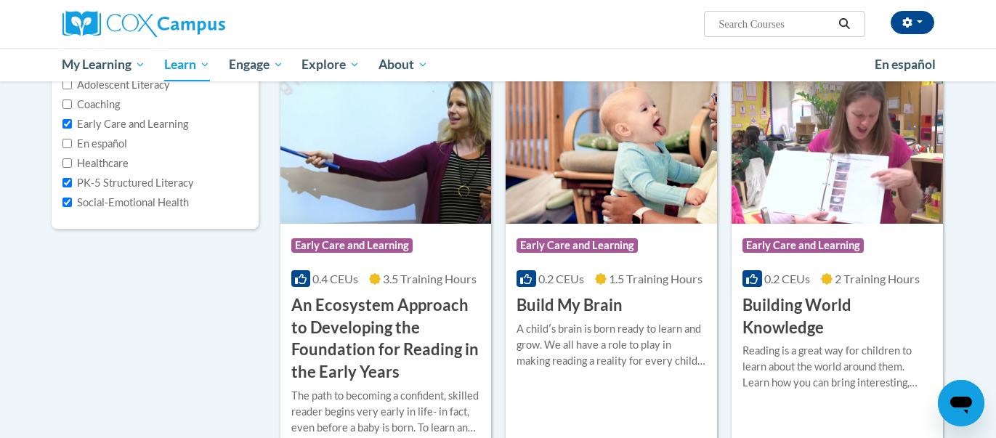
scroll to position [183, 0]
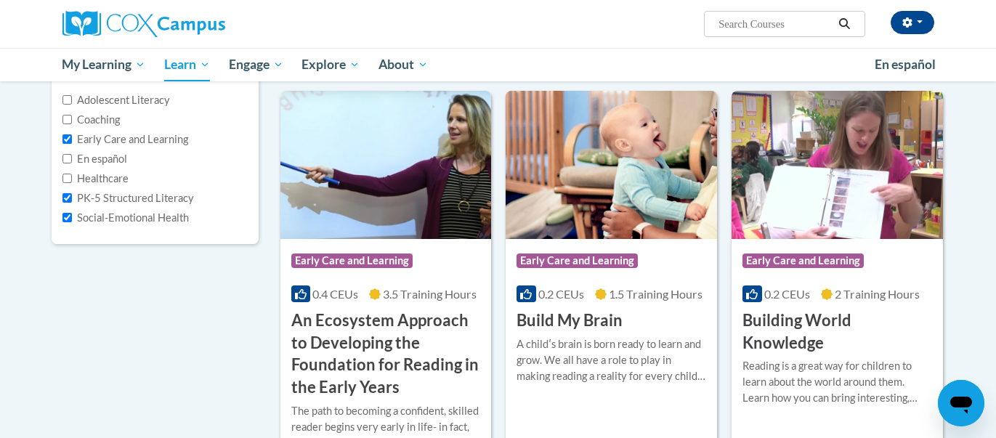
click at [741, 22] on input "Search..." at bounding box center [775, 23] width 116 height 17
type input "Special Education"
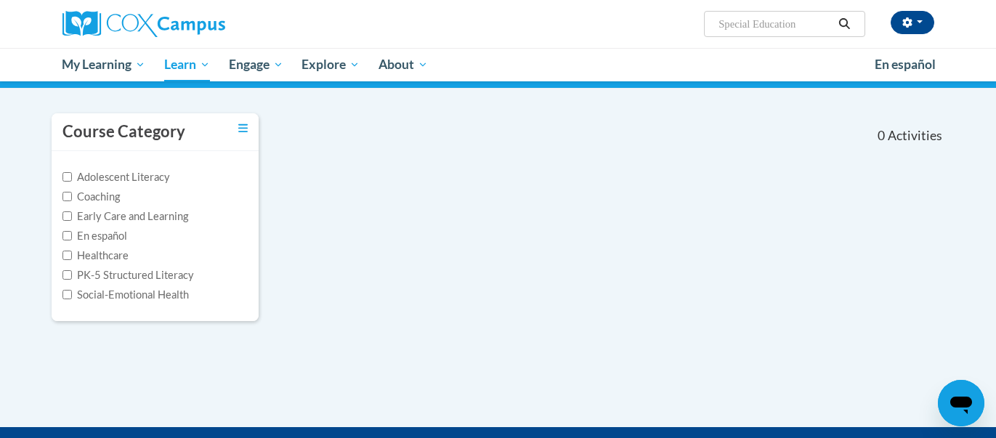
scroll to position [110, 0]
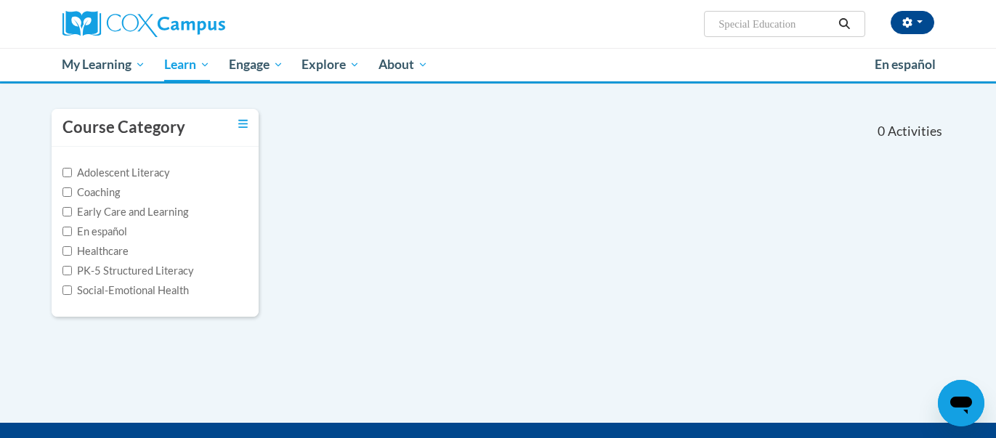
click at [788, 24] on input "Special Education" at bounding box center [775, 23] width 116 height 17
drag, startPoint x: 813, startPoint y: 23, endPoint x: 645, endPoint y: 50, distance: 170.1
click at [645, 50] on div "[PERSON_NAME] ([GEOGRAPHIC_DATA]/New_York UTC-04:00) My Profile Inbox My Transc…" at bounding box center [498, 40] width 996 height 81
type input "IEP"
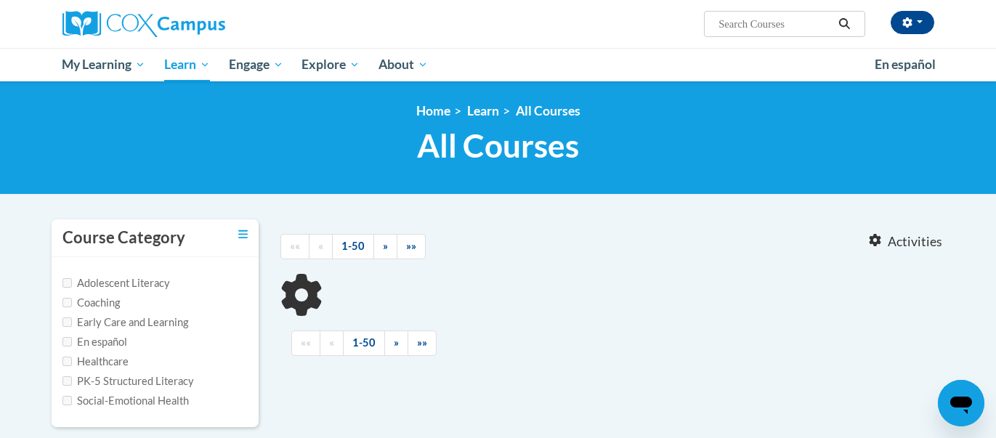
type input "IEP"
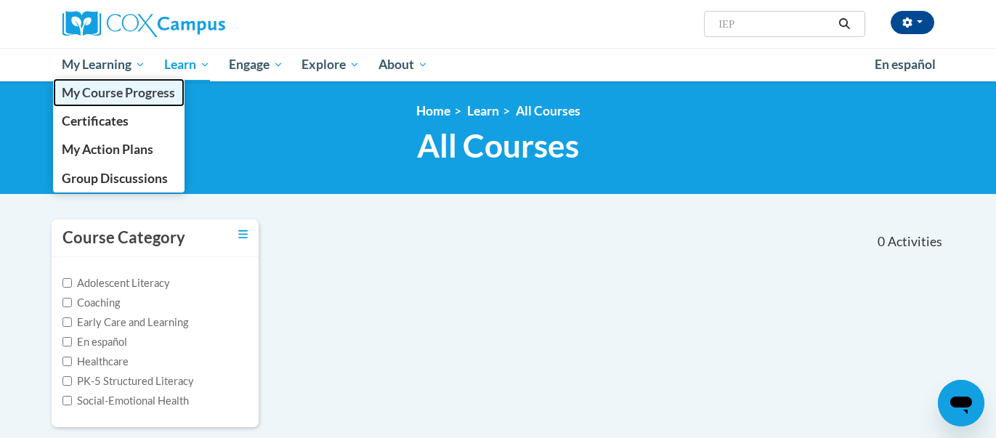
click at [97, 89] on span "My Course Progress" at bounding box center [118, 92] width 113 height 15
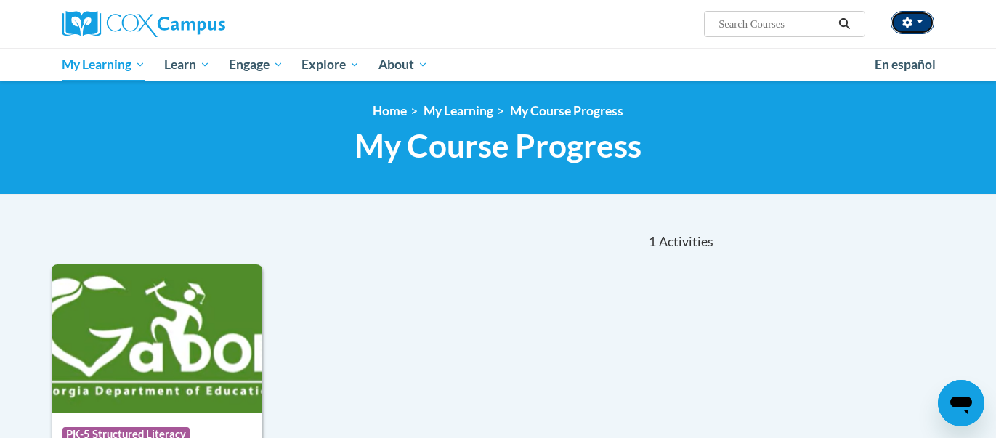
click at [920, 22] on span "button" at bounding box center [920, 21] width 6 height 3
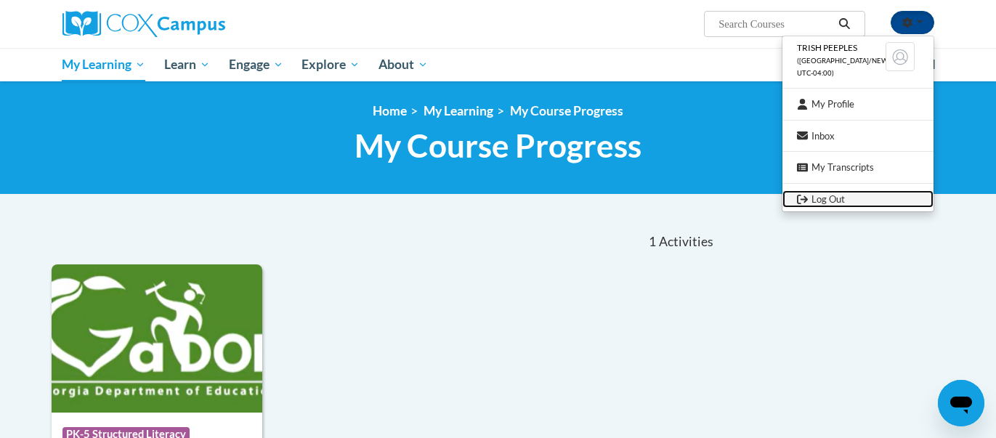
click at [841, 196] on link "Log Out" at bounding box center [858, 199] width 151 height 18
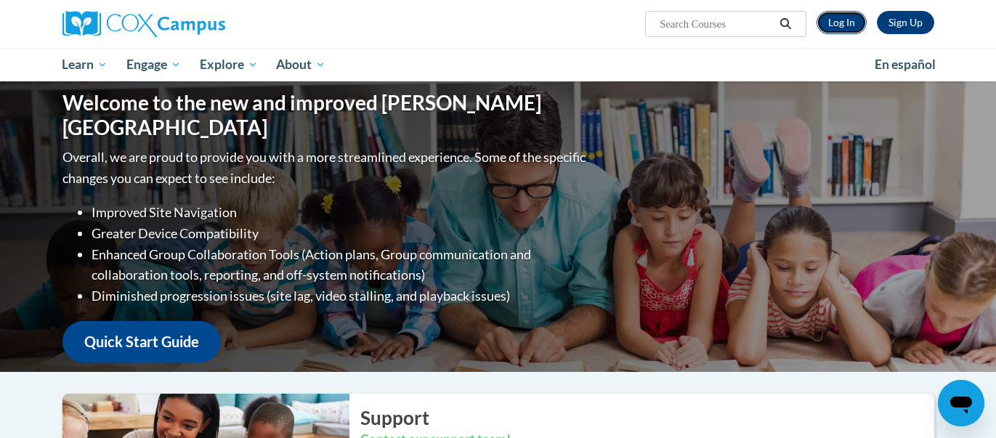
click at [827, 23] on link "Log In" at bounding box center [842, 22] width 50 height 23
